Goal: Information Seeking & Learning: Learn about a topic

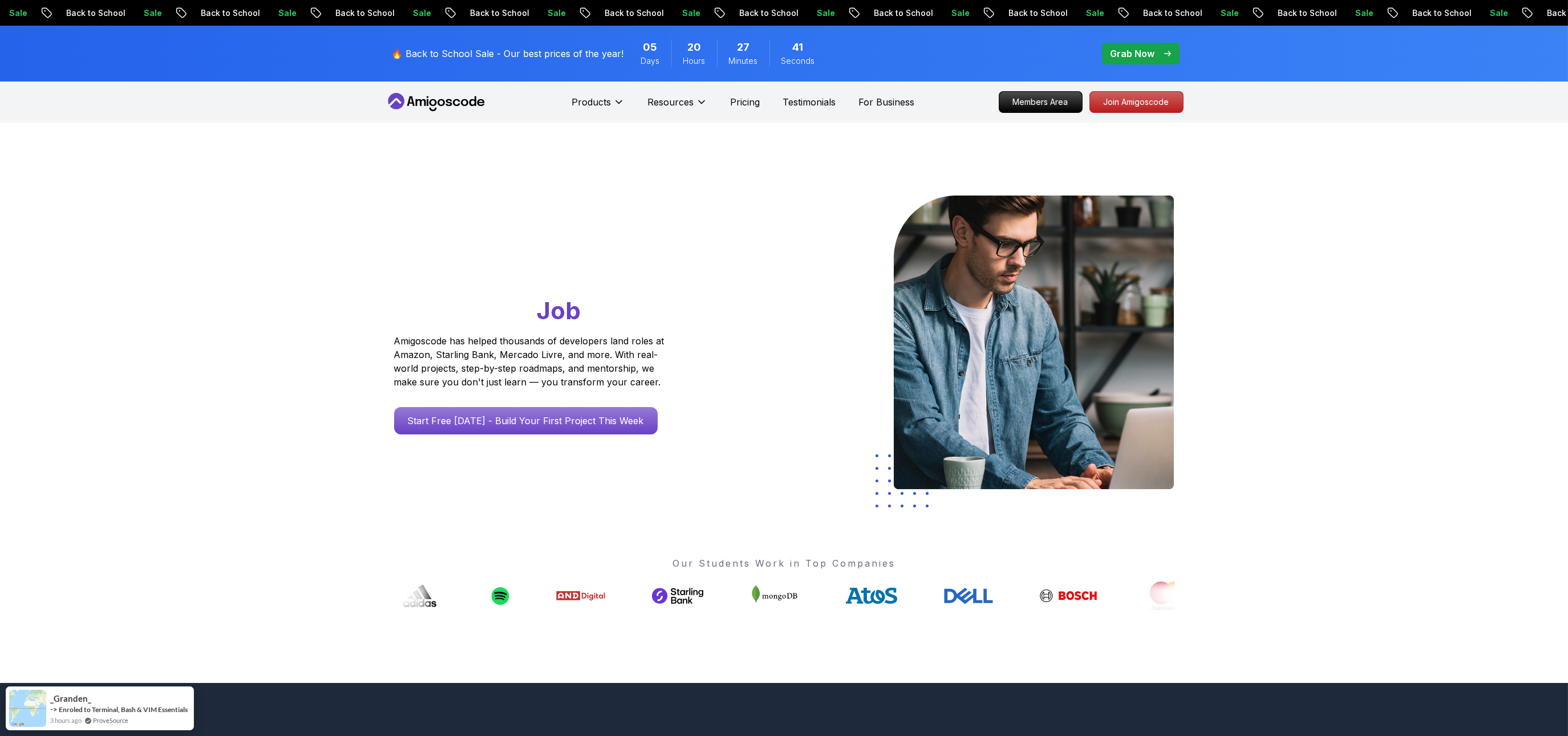
click at [537, 313] on span "Job" at bounding box center [558, 310] width 44 height 29
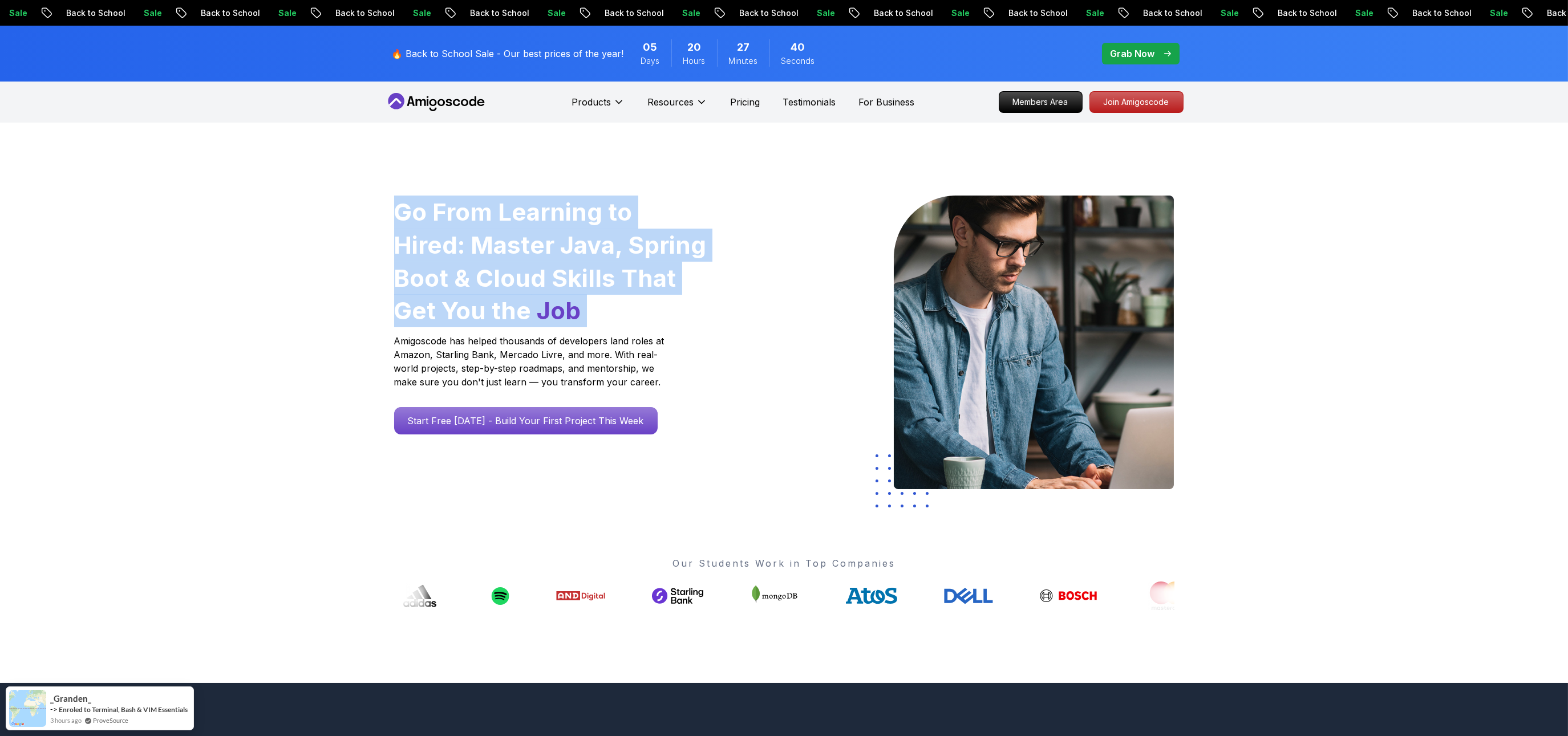
click at [537, 313] on span "Job" at bounding box center [558, 310] width 44 height 29
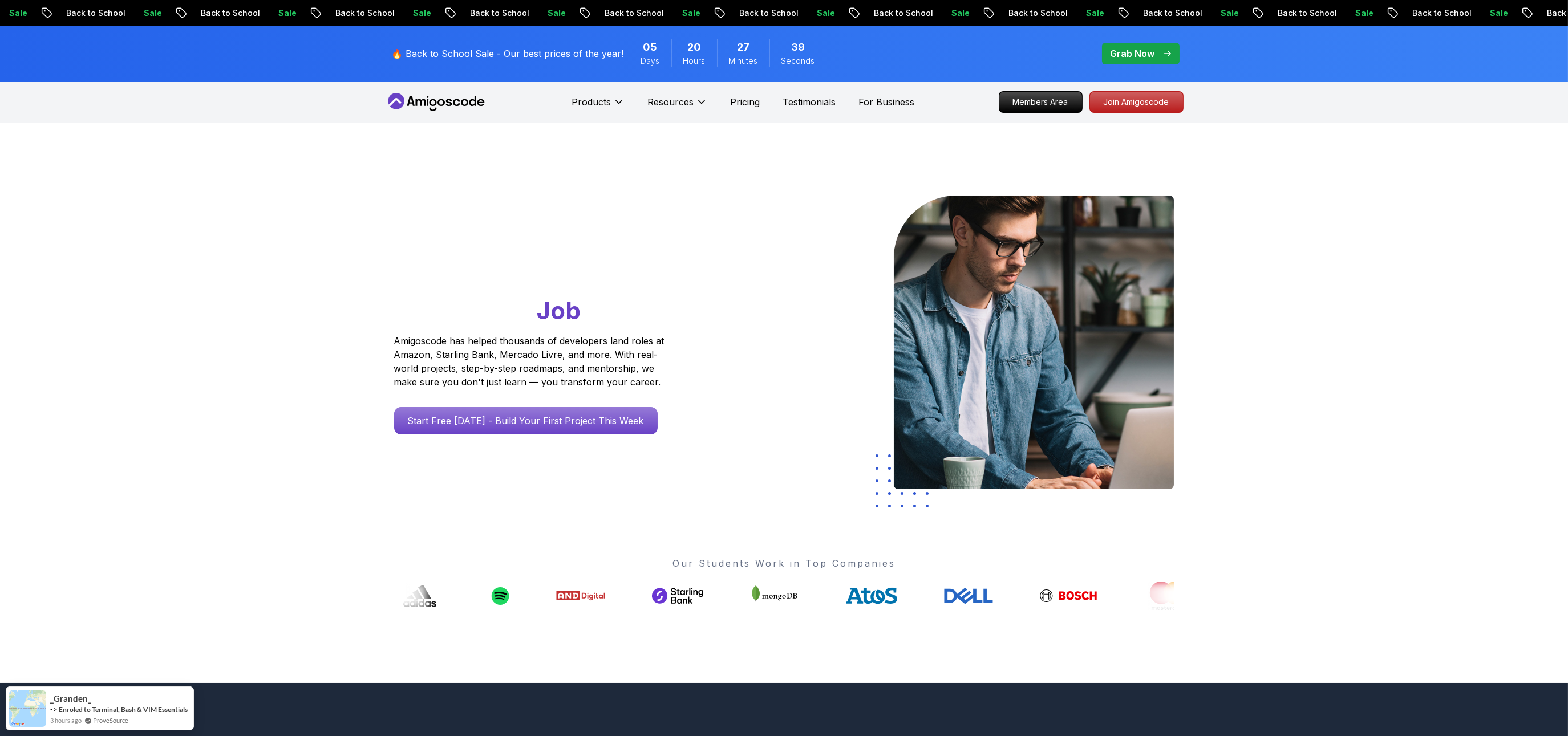
click at [732, 356] on div at bounding box center [751, 344] width 67 height 297
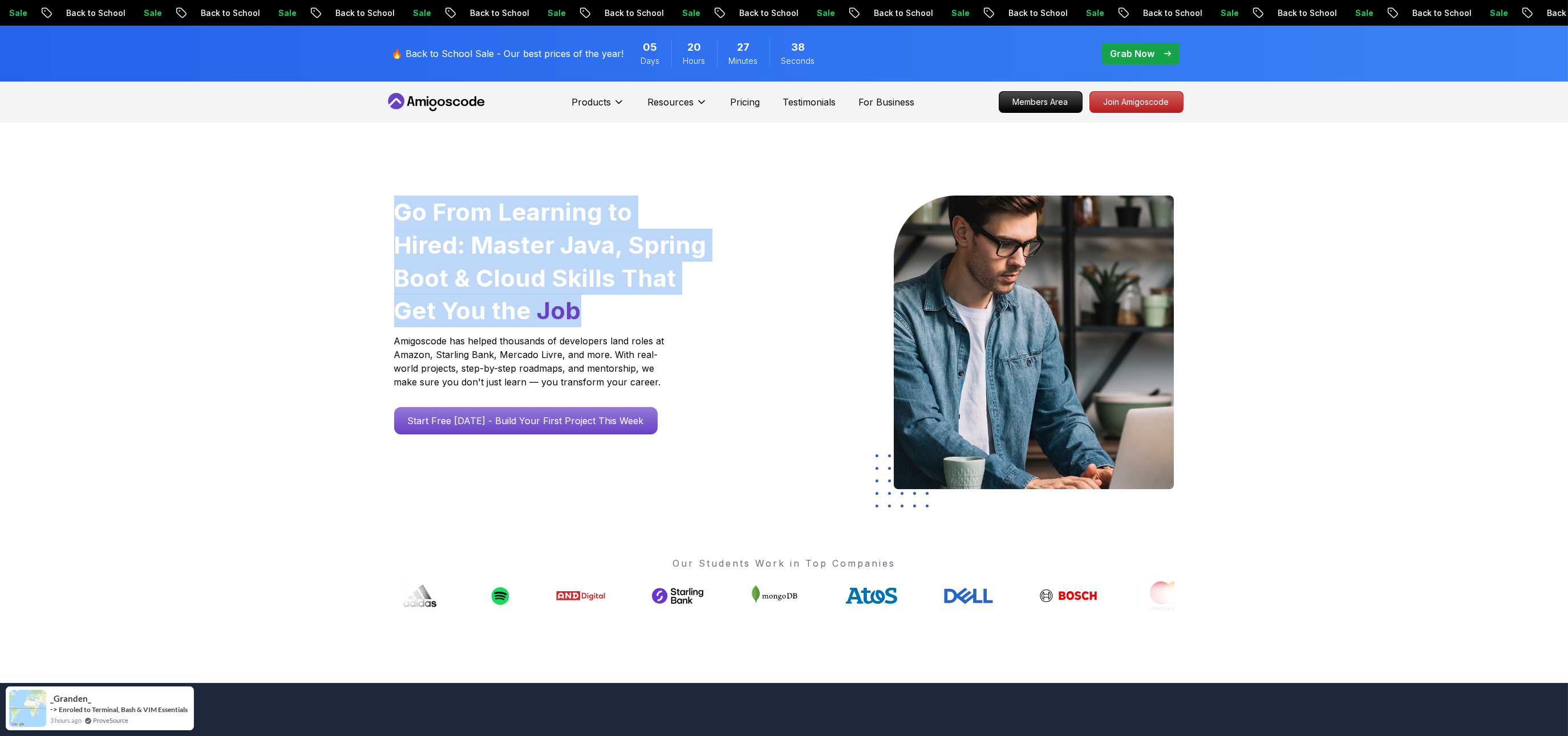
drag, startPoint x: 558, startPoint y: 313, endPoint x: 361, endPoint y: 187, distance: 233.8
click at [361, 187] on div "Go From Learning to Hired: Master Java, Spring Boot & Cloud Skills That Get You…" at bounding box center [784, 403] width 1568 height 561
drag, startPoint x: 543, startPoint y: 307, endPoint x: 367, endPoint y: 202, distance: 204.9
click at [367, 202] on div "Go From Learning to Hired: Master Java, Spring Boot & Cloud Skills That Get You…" at bounding box center [784, 403] width 1568 height 561
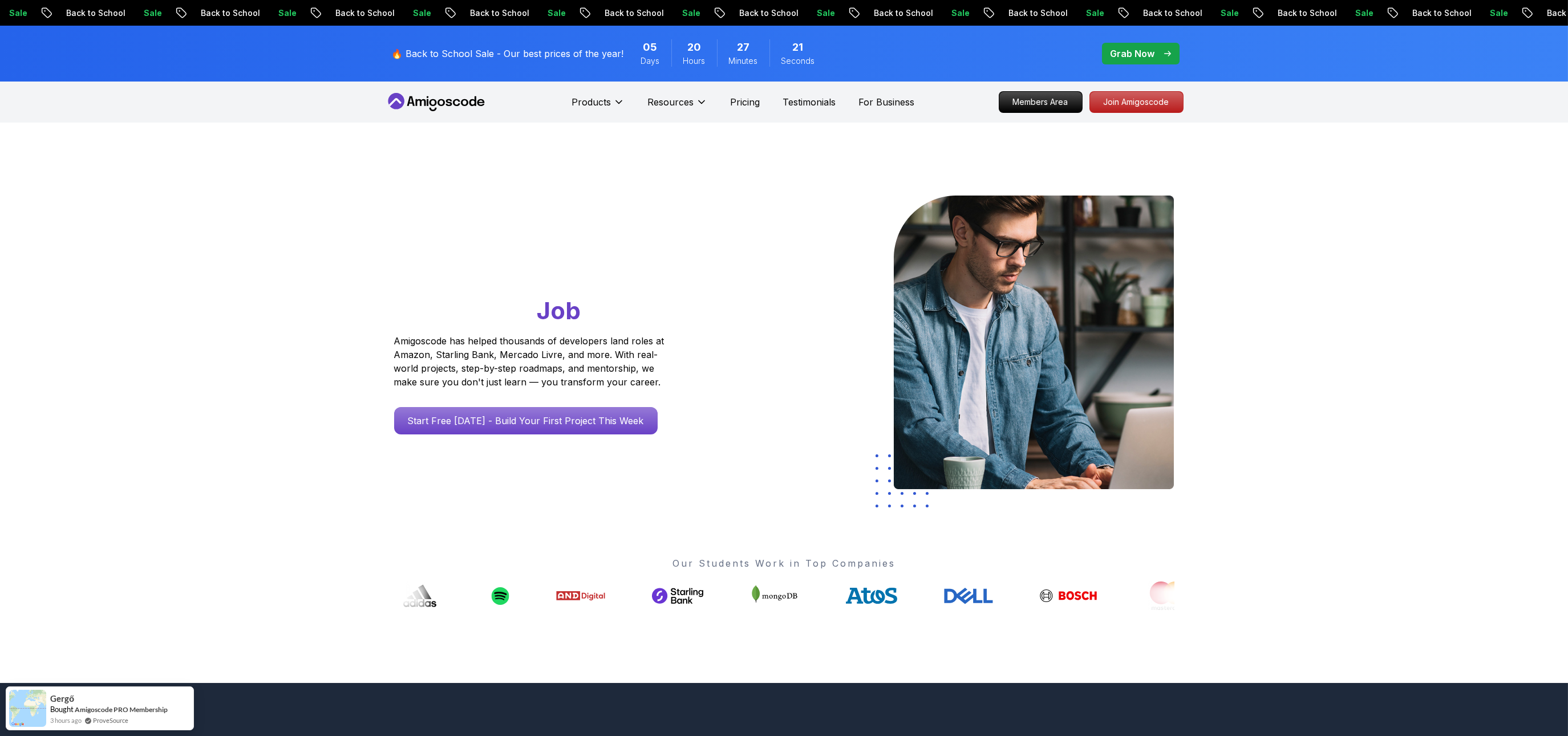
click at [419, 544] on div "Our Students Work in Top Companies" at bounding box center [784, 565] width 780 height 90
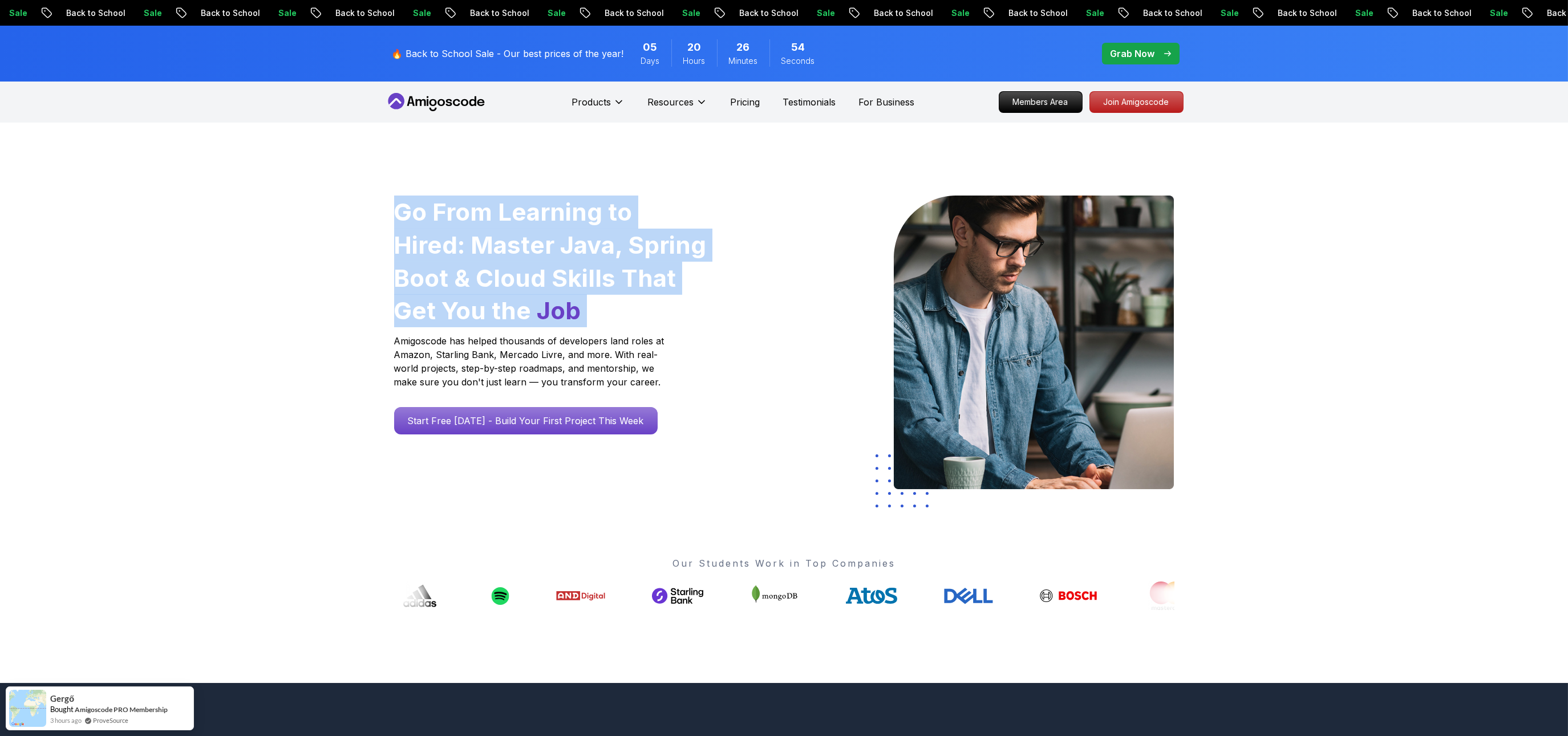
drag, startPoint x: 392, startPoint y: 200, endPoint x: 563, endPoint y: 330, distance: 214.8
click at [563, 332] on div "Go From Learning to Hired: Master Java, Spring Boot & Cloud Skills That Get You…" at bounding box center [551, 344] width 333 height 297
click at [563, 330] on div "Go From Learning to Hired: Master Java, Spring Boot & Cloud Skills That Get You…" at bounding box center [551, 314] width 315 height 239
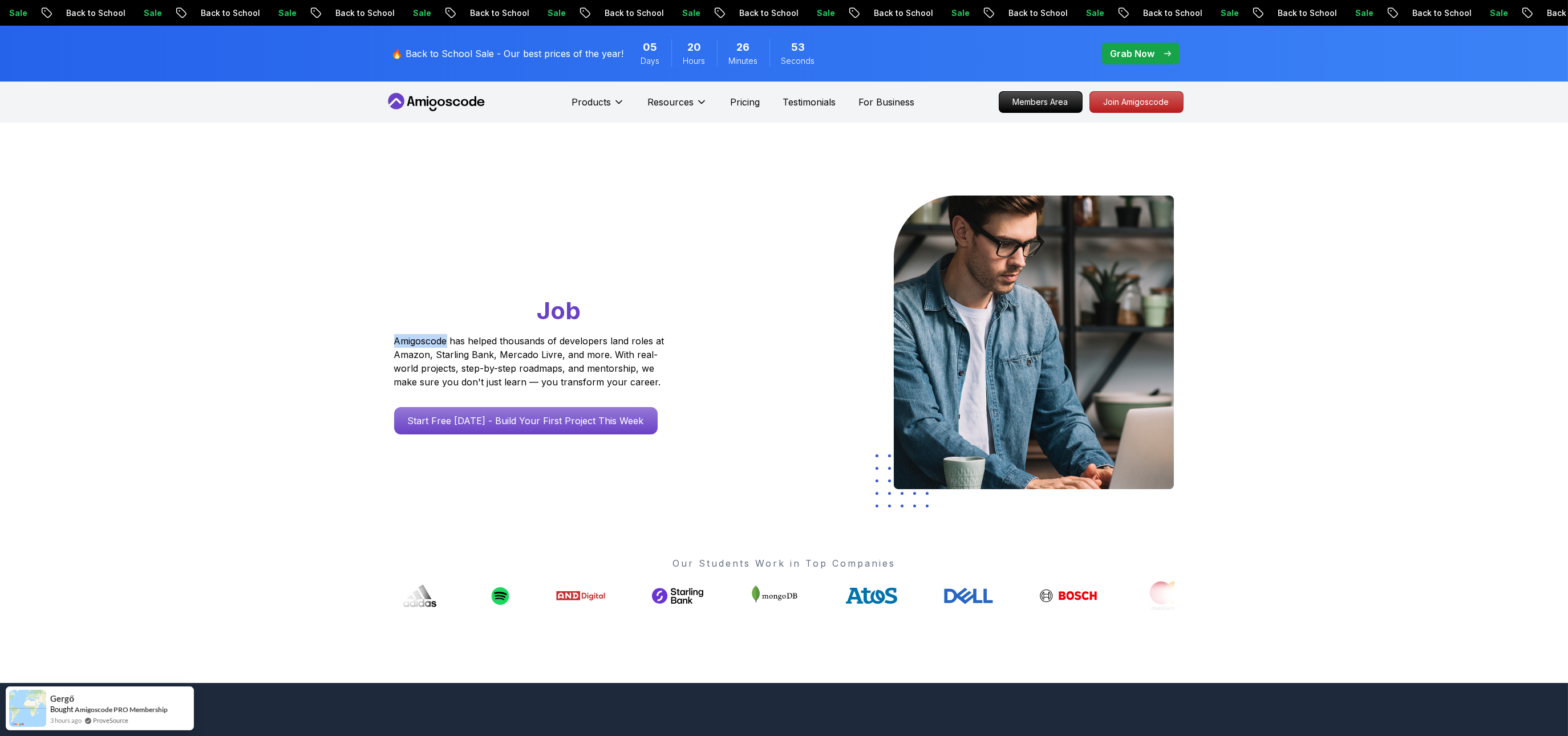
click at [563, 330] on div "Go From Learning to Hired: Master Java, Spring Boot & Cloud Skills That Get You…" at bounding box center [551, 314] width 315 height 239
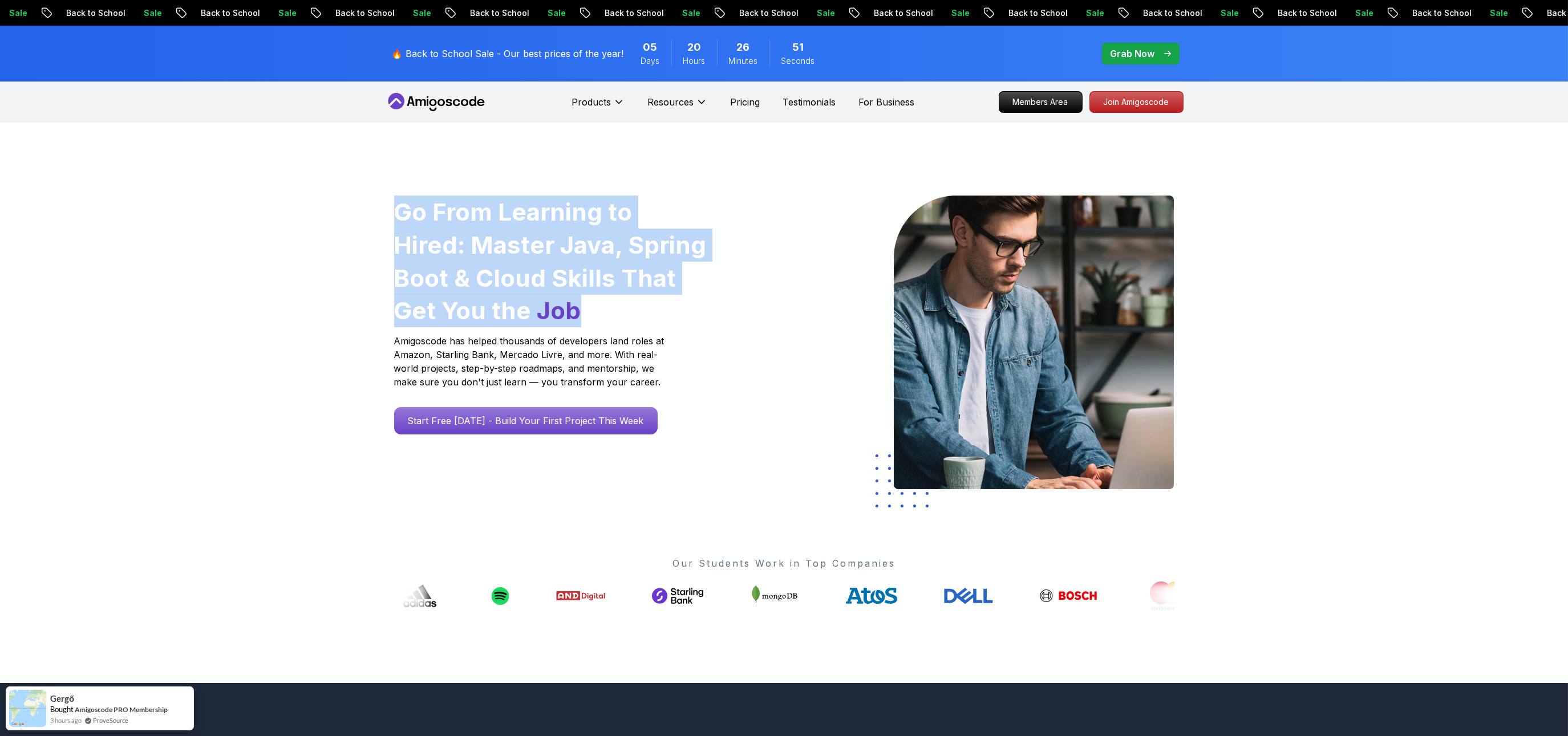
drag, startPoint x: 347, startPoint y: 206, endPoint x: 559, endPoint y: 310, distance: 236.1
click at [559, 310] on div "Go From Learning to Hired: Master Java, Spring Boot & Cloud Skills That Get You…" at bounding box center [784, 403] width 1568 height 561
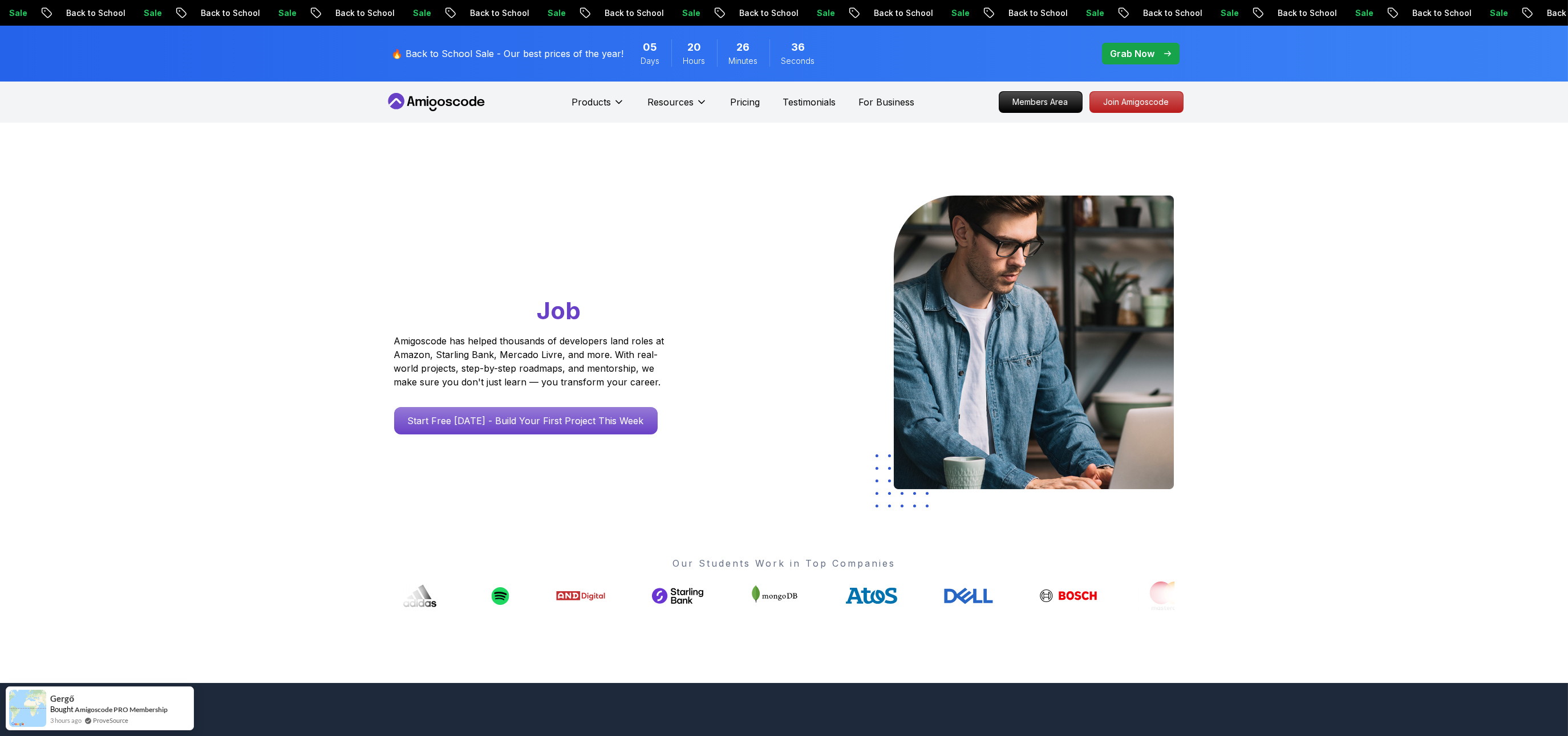
click at [708, 496] on div "Go From Learning to Hired: Master Java, Spring Boot & Cloud Skills That Get You…" at bounding box center [784, 403] width 798 height 561
drag, startPoint x: 757, startPoint y: 602, endPoint x: 809, endPoint y: 602, distance: 52.0
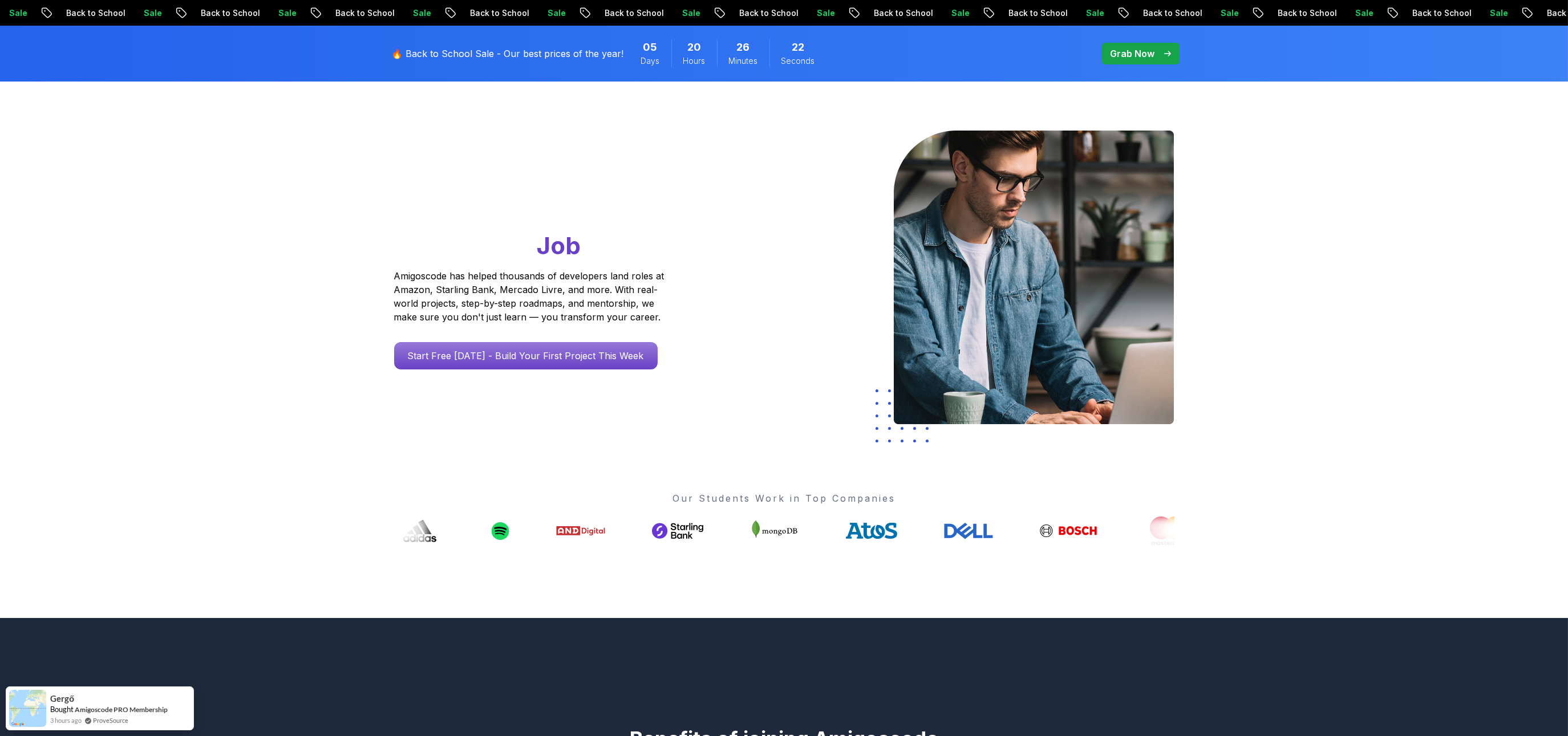
scroll to position [75, 0]
